Goal: Information Seeking & Learning: Learn about a topic

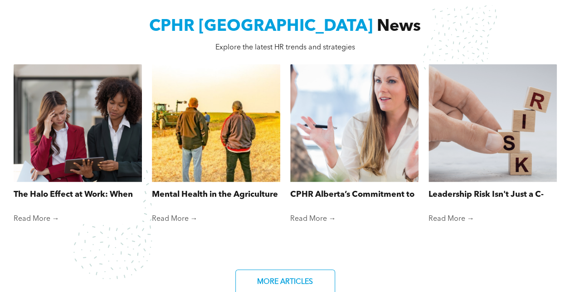
scroll to position [589, 0]
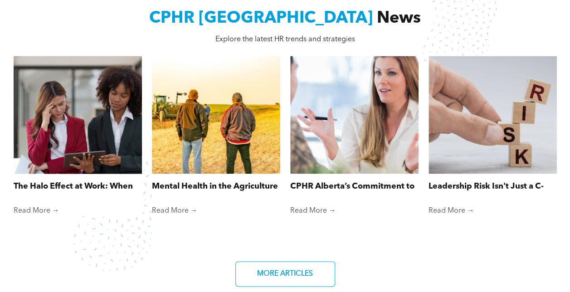
click at [34, 208] on link "Read More →" at bounding box center [78, 210] width 128 height 9
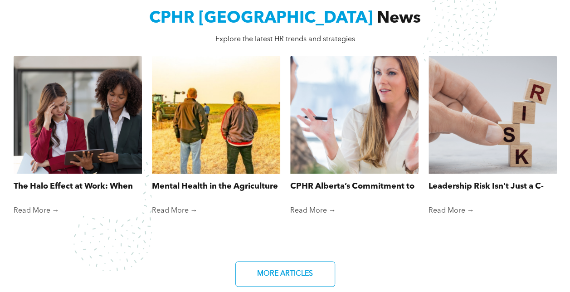
click at [196, 181] on link "Mental Health in the Agriculture Industry" at bounding box center [216, 186] width 128 height 12
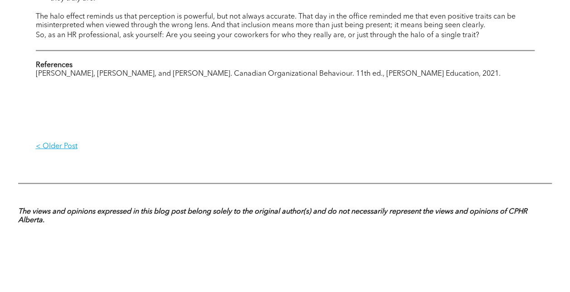
scroll to position [634, 0]
